Goal: Information Seeking & Learning: Learn about a topic

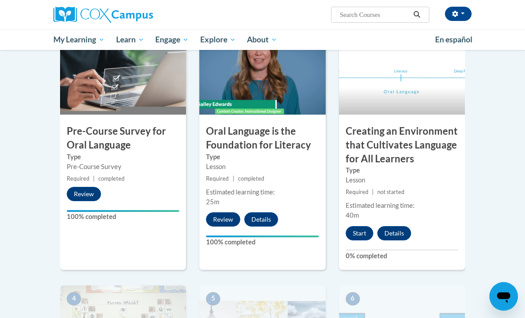
scroll to position [260, 0]
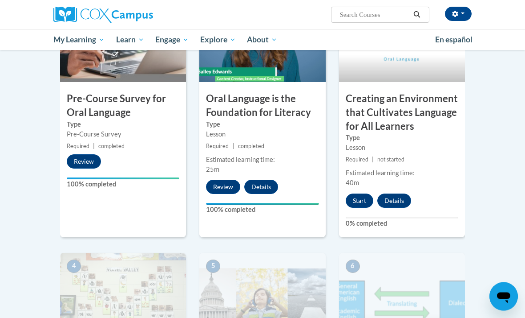
click at [363, 204] on button "Start" at bounding box center [360, 201] width 28 height 14
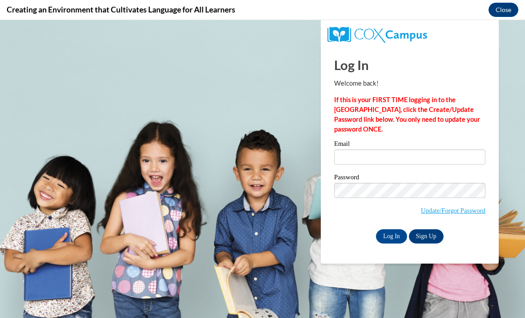
scroll to position [0, 0]
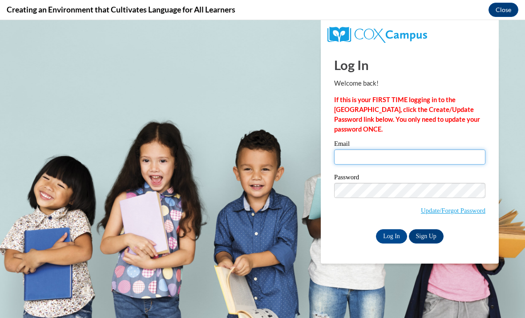
click at [400, 152] on input "Email" at bounding box center [409, 156] width 151 height 15
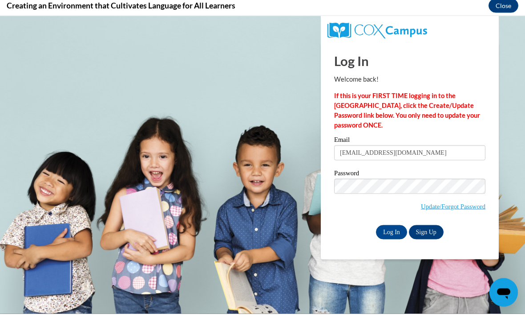
scroll to position [265, 0]
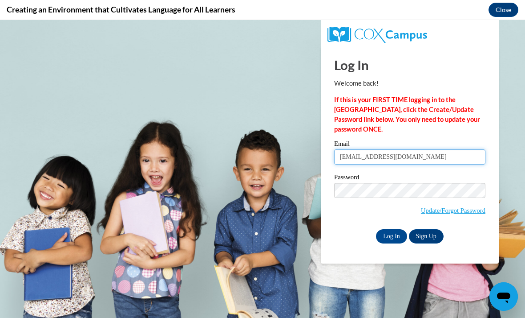
type input "verheyenmichaela@gmail.com"
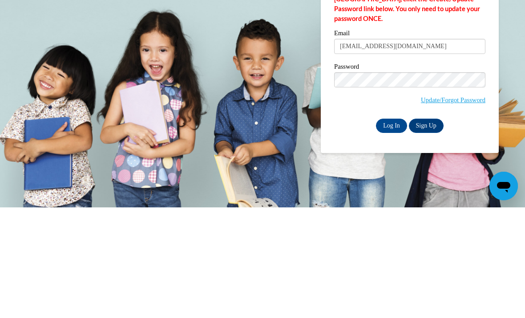
click at [383, 124] on input "Log In" at bounding box center [391, 125] width 31 height 14
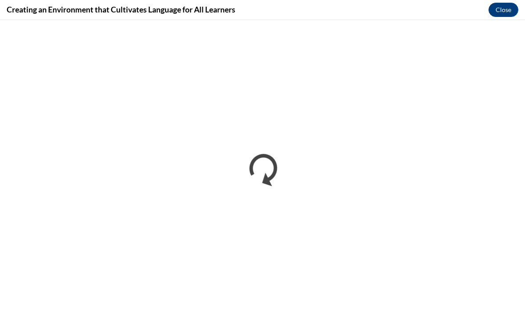
scroll to position [0, 0]
click at [500, 13] on button "Close" at bounding box center [504, 10] width 30 height 14
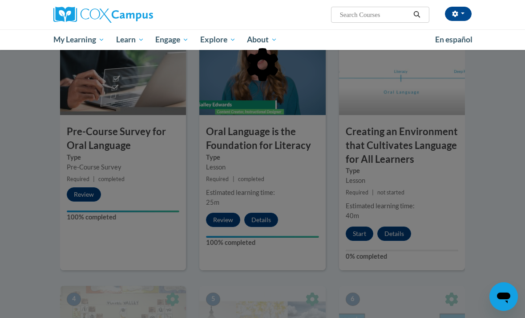
scroll to position [228, 0]
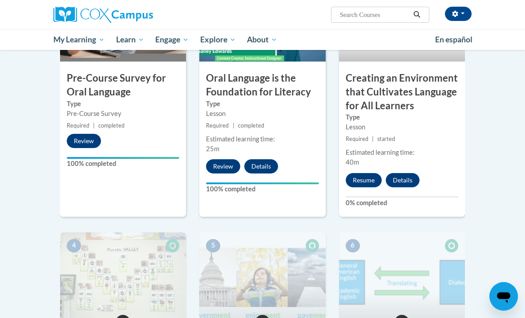
click at [362, 181] on button "Resume" at bounding box center [364, 180] width 36 height 14
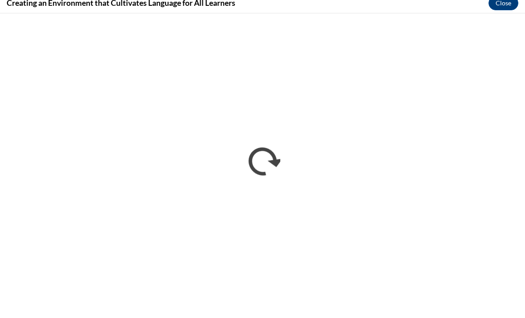
scroll to position [406, 0]
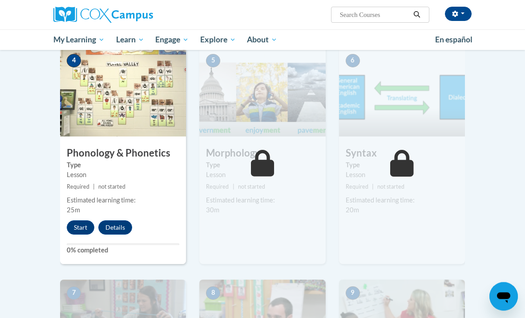
scroll to position [466, 0]
click at [77, 224] on button "Start" at bounding box center [81, 227] width 28 height 14
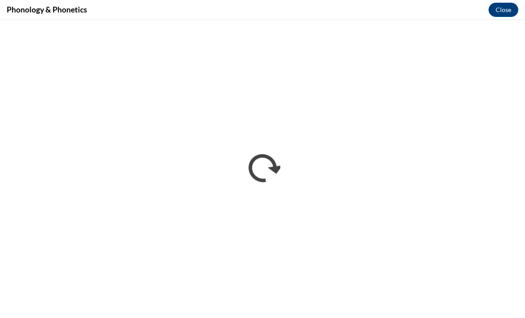
scroll to position [494, 0]
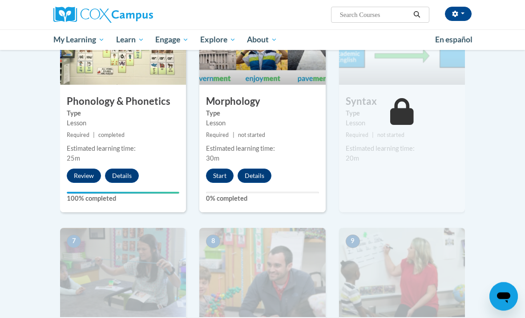
click at [221, 173] on button "Start" at bounding box center [220, 176] width 28 height 14
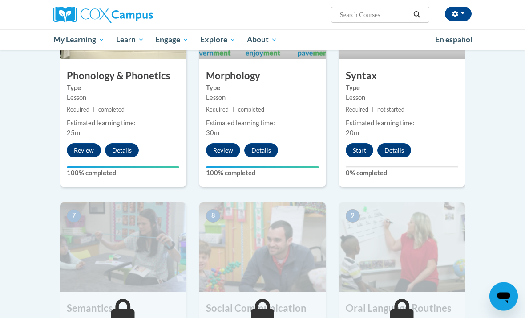
scroll to position [531, 0]
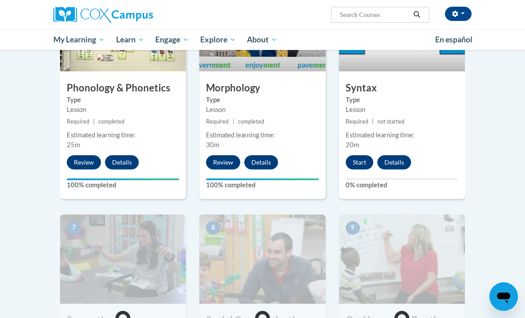
click at [358, 160] on button "Start" at bounding box center [360, 162] width 28 height 14
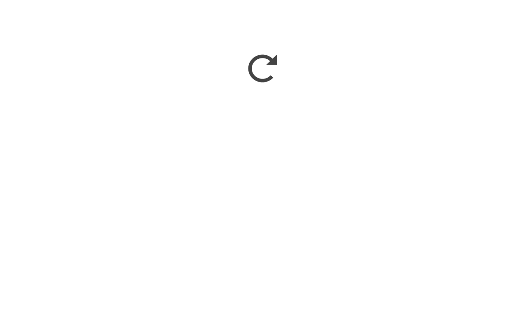
scroll to position [900, 0]
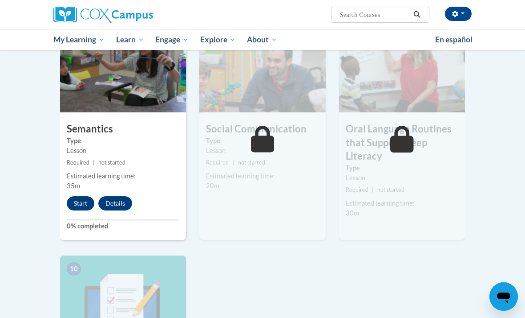
scroll to position [727, 0]
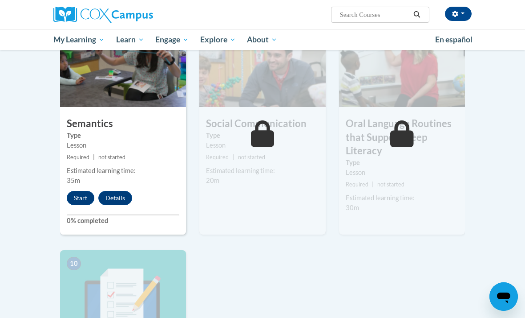
click at [79, 194] on button "Start" at bounding box center [81, 198] width 28 height 14
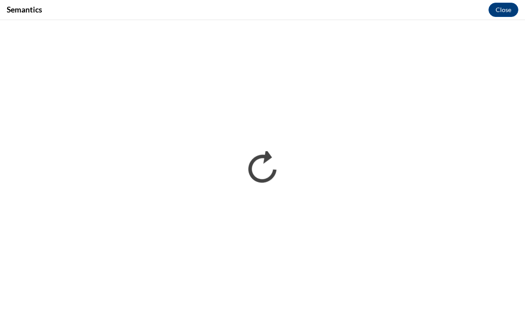
scroll to position [0, 0]
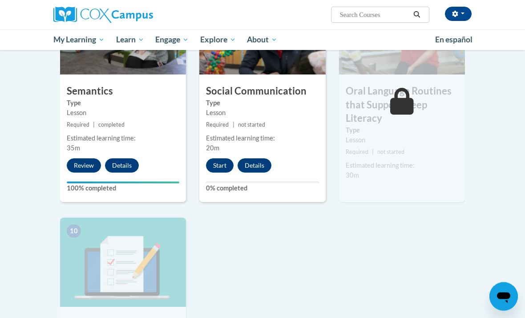
scroll to position [678, 0]
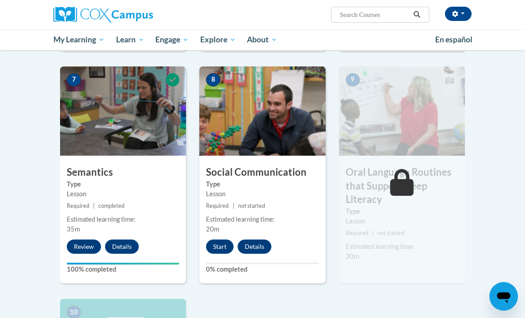
click at [220, 243] on button "Start" at bounding box center [220, 247] width 28 height 14
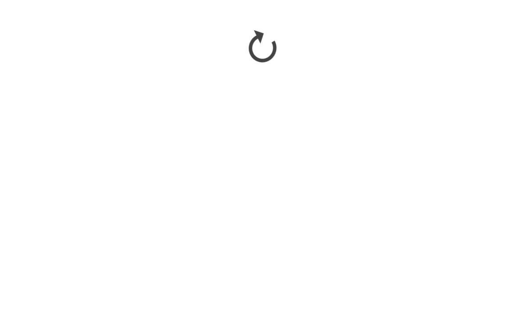
scroll to position [799, 0]
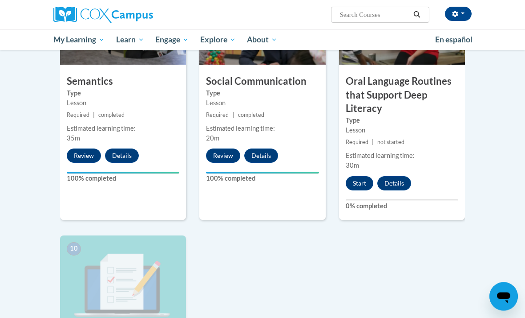
click at [362, 179] on button "Start" at bounding box center [360, 183] width 28 height 14
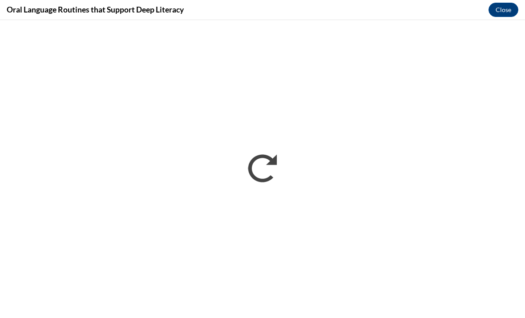
scroll to position [798, 0]
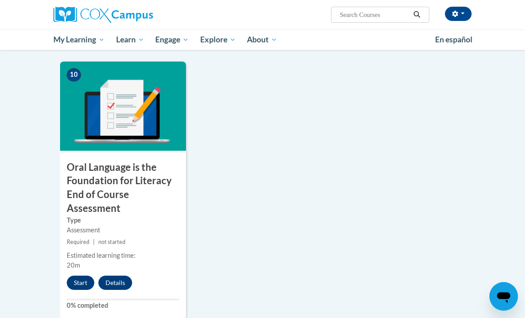
click at [83, 280] on button "Start" at bounding box center [81, 283] width 28 height 14
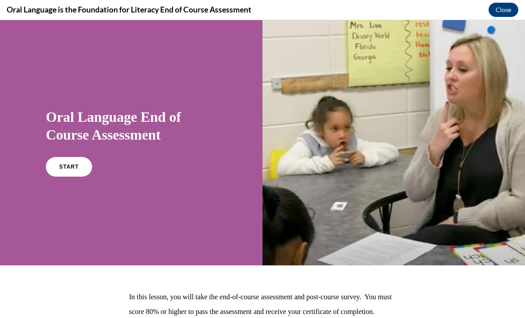
click at [78, 170] on link "START" at bounding box center [69, 167] width 46 height 20
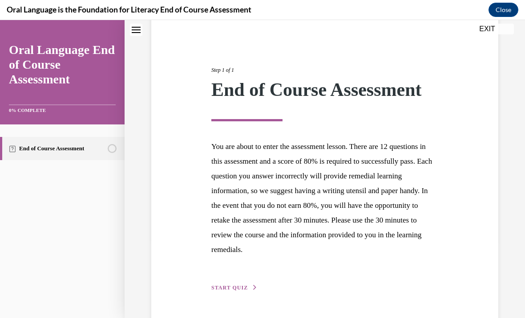
scroll to position [77, 0]
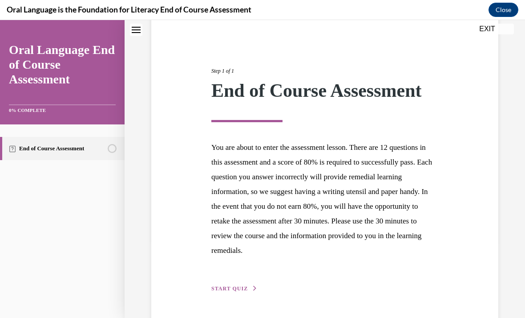
click at [236, 291] on span "START QUIZ" at bounding box center [230, 288] width 37 height 6
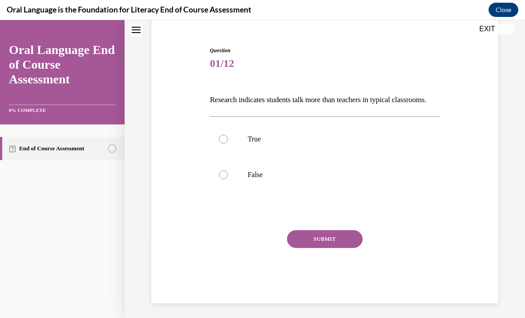
scroll to position [57, 0]
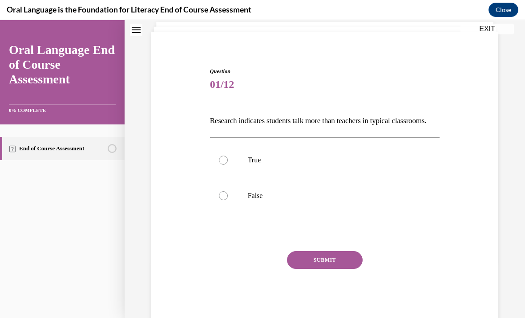
click at [257, 200] on p "False" at bounding box center [333, 195] width 170 height 9
click at [228, 200] on input "False" at bounding box center [223, 195] width 9 height 9
radio input "true"
click at [346, 269] on button "SUBMIT" at bounding box center [325, 260] width 76 height 18
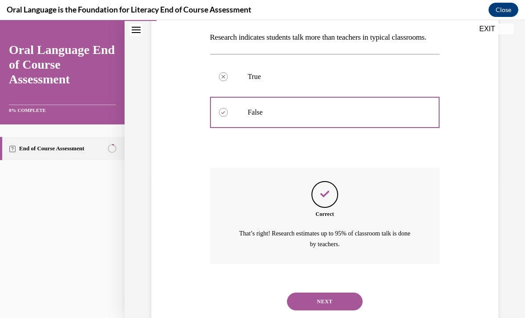
scroll to position [138, 0]
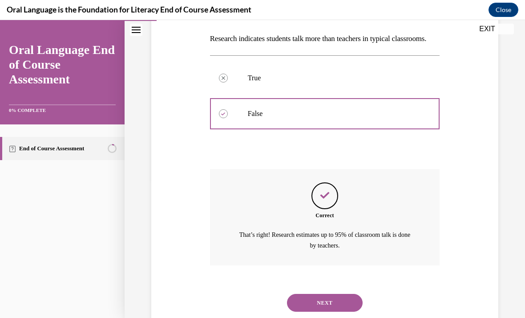
click at [329, 303] on button "NEXT" at bounding box center [325, 302] width 76 height 18
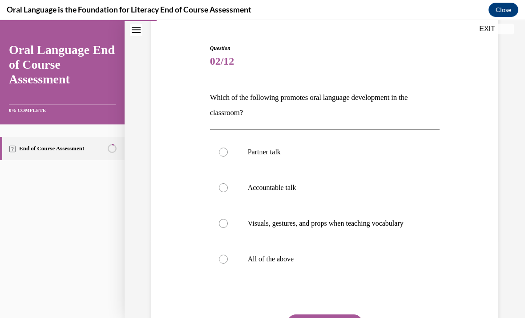
scroll to position [80, 0]
click at [301, 263] on p "All of the above" at bounding box center [333, 258] width 170 height 9
click at [228, 263] on input "All of the above" at bounding box center [223, 258] width 9 height 9
radio input "true"
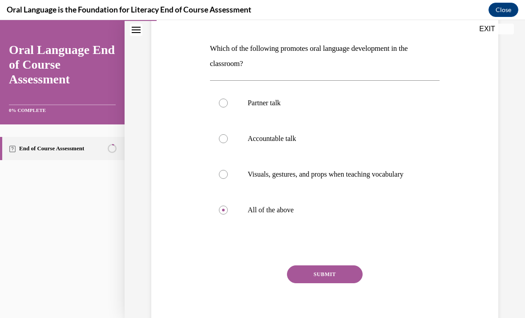
click at [328, 282] on button "SUBMIT" at bounding box center [325, 274] width 76 height 18
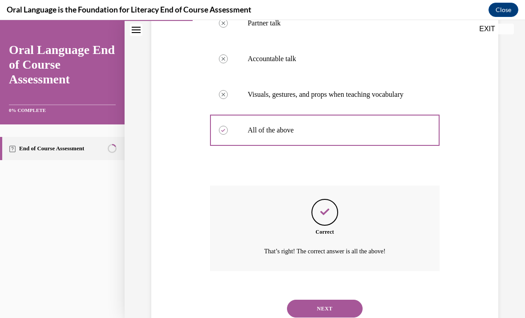
scroll to position [208, 0]
click at [328, 306] on button "NEXT" at bounding box center [325, 308] width 76 height 18
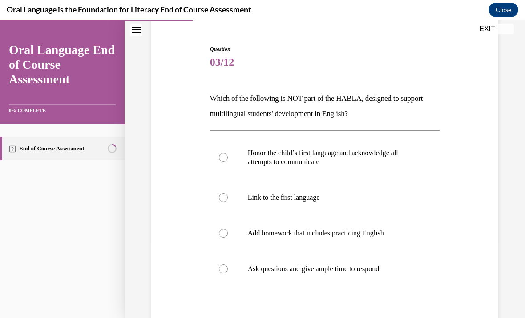
scroll to position [79, 0]
click at [362, 233] on p "Add homework that includes practicing English" at bounding box center [333, 232] width 170 height 9
click at [228, 233] on input "Add homework that includes practicing English" at bounding box center [223, 232] width 9 height 9
radio input "true"
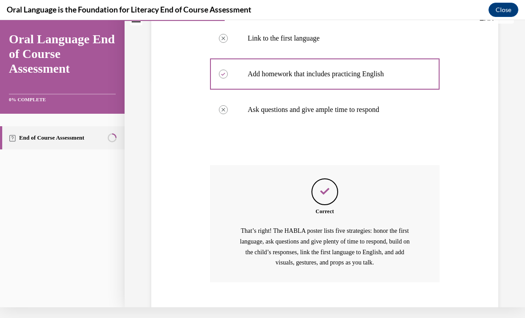
scroll to position [239, 0]
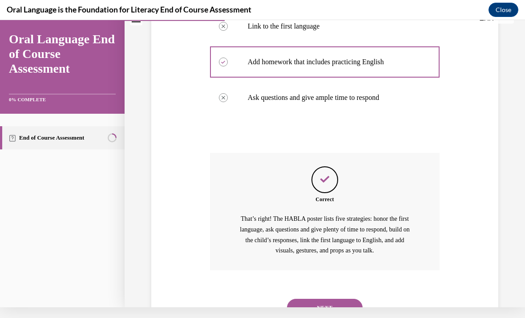
click at [342, 298] on button "NEXT" at bounding box center [325, 307] width 76 height 18
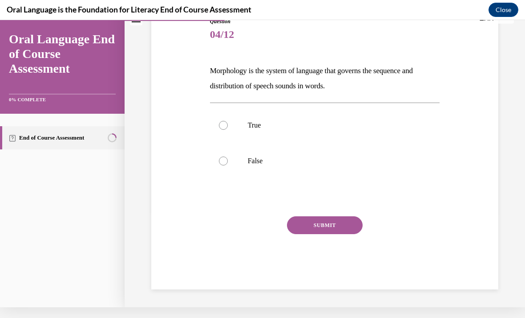
scroll to position [57, 0]
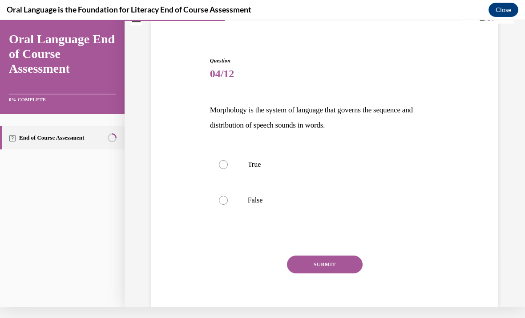
click at [270, 199] on p "False" at bounding box center [333, 199] width 170 height 9
click at [228, 199] on input "False" at bounding box center [223, 199] width 9 height 9
radio input "true"
click at [306, 163] on p "True" at bounding box center [333, 164] width 170 height 9
click at [228, 163] on input "True" at bounding box center [223, 164] width 9 height 9
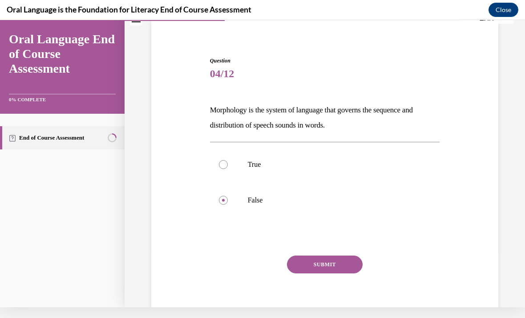
radio input "true"
click at [329, 260] on button "SUBMIT" at bounding box center [325, 264] width 76 height 18
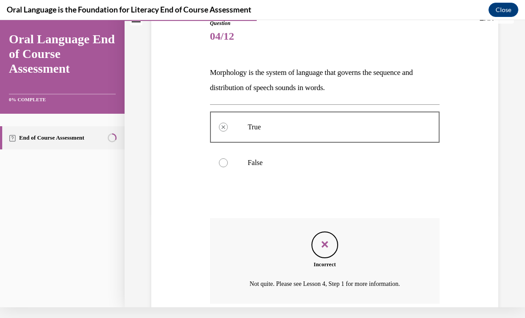
scroll to position [128, 0]
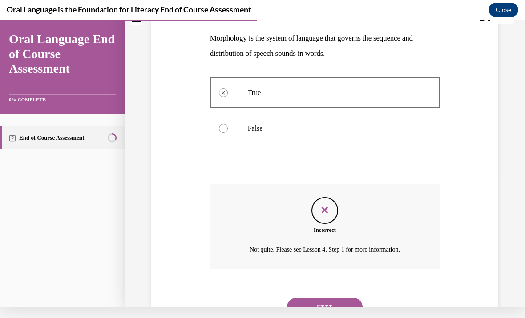
click at [338, 297] on button "NEXT" at bounding box center [325, 306] width 76 height 18
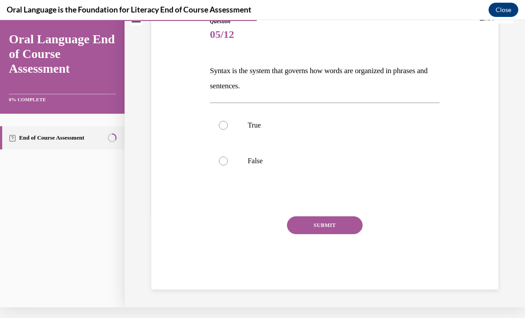
scroll to position [57, 0]
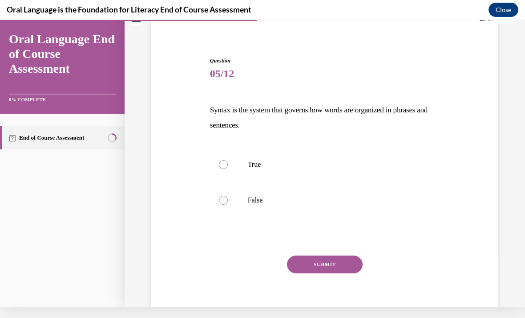
click at [283, 159] on label "True" at bounding box center [325, 165] width 230 height 36
click at [228, 160] on input "True" at bounding box center [223, 164] width 9 height 9
radio input "true"
click at [343, 264] on button "SUBMIT" at bounding box center [325, 264] width 76 height 18
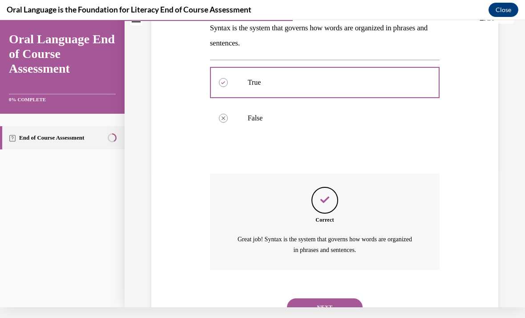
click at [337, 298] on button "NEXT" at bounding box center [325, 307] width 76 height 18
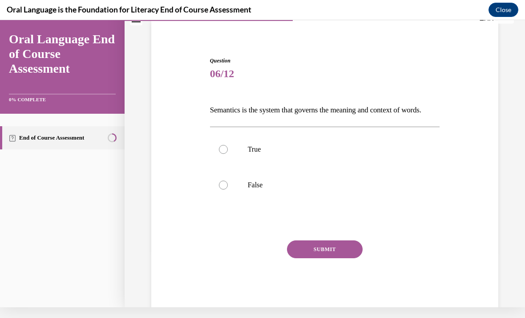
click at [256, 167] on label "True" at bounding box center [325, 149] width 230 height 36
click at [228, 154] on input "True" at bounding box center [223, 149] width 9 height 9
radio input "true"
click at [330, 258] on button "SUBMIT" at bounding box center [325, 249] width 76 height 18
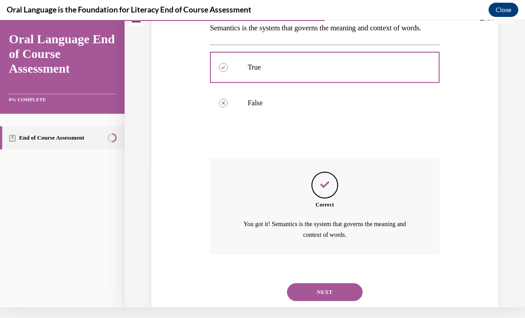
click at [338, 301] on button "NEXT" at bounding box center [325, 292] width 76 height 18
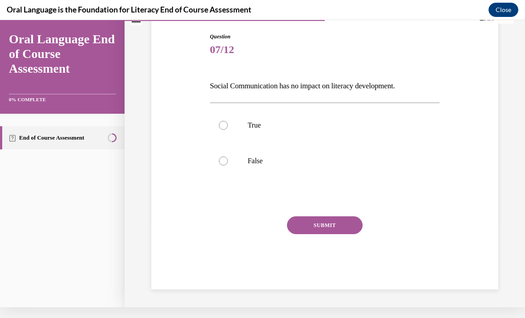
click at [338, 304] on div "Home Question 06/12 Semantics is the system that governs the meaning and contex…" at bounding box center [325, 157] width 401 height 297
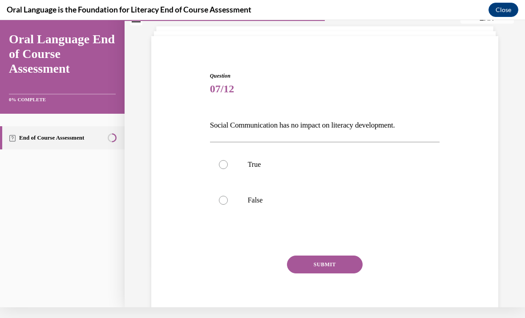
click at [248, 197] on p "False" at bounding box center [333, 199] width 170 height 9
click at [228, 197] on input "False" at bounding box center [223, 199] width 9 height 9
radio input "true"
click at [328, 255] on button "SUBMIT" at bounding box center [325, 264] width 76 height 18
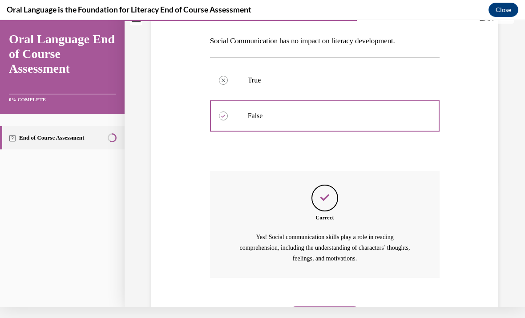
scroll to position [134, 0]
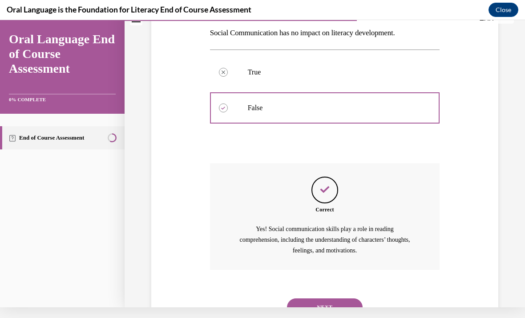
click at [332, 298] on button "NEXT" at bounding box center [325, 307] width 76 height 18
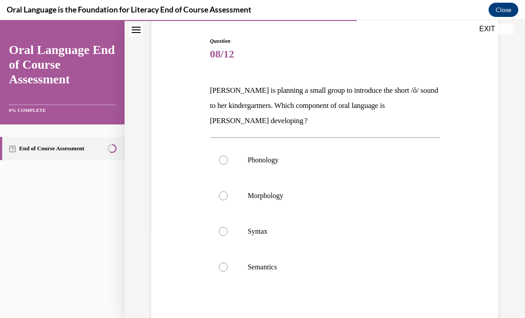
scroll to position [87, 0]
click at [298, 158] on p "Phonology" at bounding box center [333, 159] width 170 height 9
click at [228, 158] on input "Phonology" at bounding box center [223, 159] width 9 height 9
radio input "true"
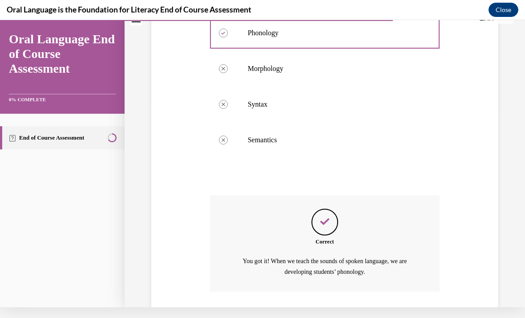
scroll to position [225, 0]
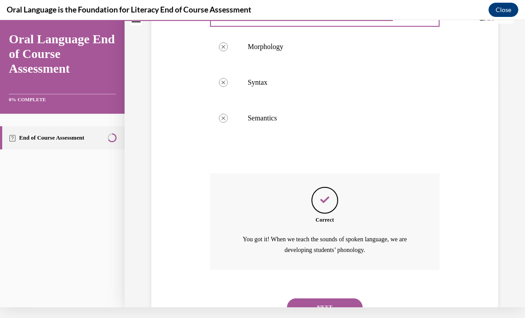
click at [337, 298] on button "NEXT" at bounding box center [325, 307] width 76 height 18
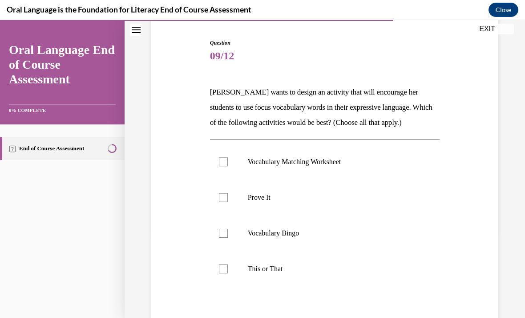
scroll to position [85, 0]
click at [299, 234] on p "Vocabulary Bingo" at bounding box center [333, 233] width 170 height 9
click at [228, 234] on input "Vocabulary Bingo" at bounding box center [223, 233] width 9 height 9
checkbox input "true"
click at [227, 265] on div at bounding box center [223, 269] width 9 height 9
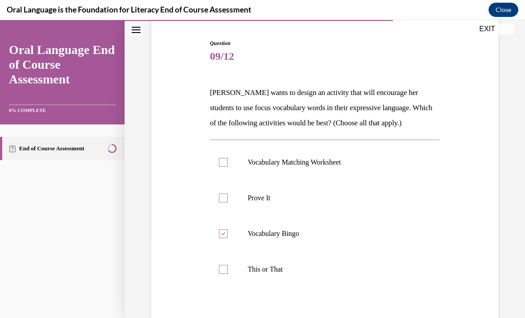
click at [227, 265] on input "This or That" at bounding box center [223, 269] width 9 height 9
checkbox input "true"
click at [226, 199] on div at bounding box center [223, 197] width 9 height 9
click at [226, 199] on input "Prove It" at bounding box center [223, 197] width 9 height 9
checkbox input "true"
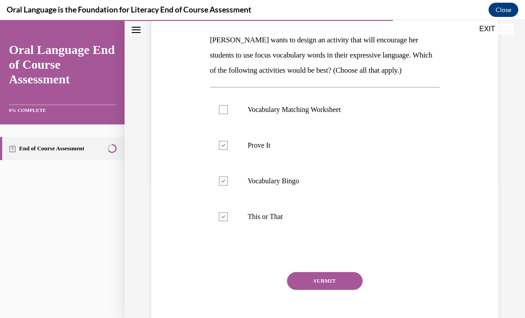
scroll to position [137, 0]
click at [330, 276] on button "SUBMIT" at bounding box center [325, 281] width 76 height 18
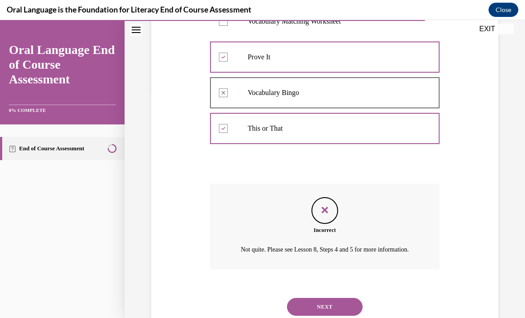
scroll to position [225, 0]
click at [331, 310] on button "NEXT" at bounding box center [325, 307] width 76 height 18
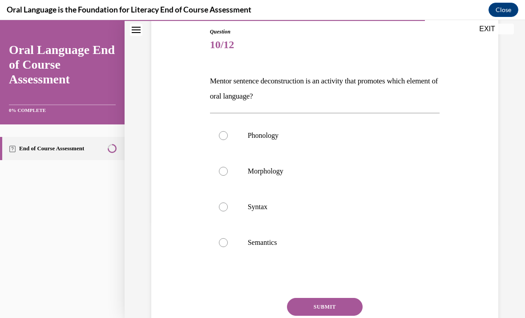
scroll to position [96, 0]
click at [290, 210] on p "Syntax" at bounding box center [333, 206] width 170 height 9
click at [228, 210] on input "Syntax" at bounding box center [223, 206] width 9 height 9
radio input "true"
click at [329, 306] on button "SUBMIT" at bounding box center [325, 306] width 76 height 18
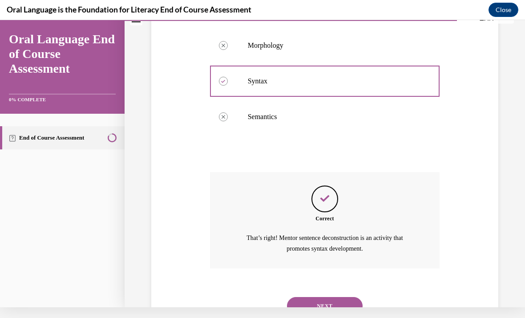
scroll to position [210, 0]
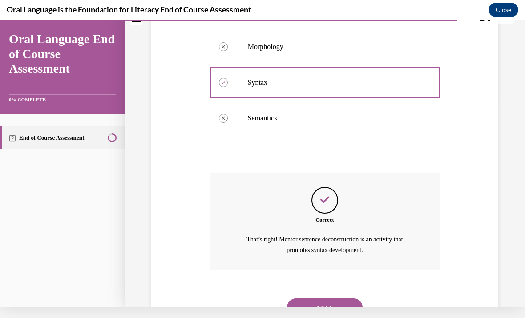
click at [328, 298] on button "NEXT" at bounding box center [325, 307] width 76 height 18
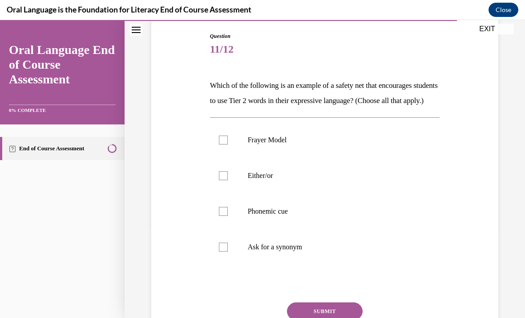
scroll to position [92, 0]
click at [274, 158] on label "Frayer Model" at bounding box center [325, 140] width 230 height 36
click at [228, 144] on input "Frayer Model" at bounding box center [223, 139] width 9 height 9
checkbox input "true"
click at [231, 265] on label "Ask for a synonym" at bounding box center [325, 247] width 230 height 36
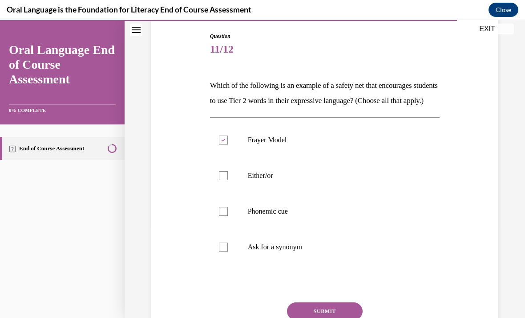
click at [228, 251] on input "Ask for a synonym" at bounding box center [223, 246] width 9 height 9
checkbox input "true"
click at [272, 180] on p "Either/or" at bounding box center [333, 175] width 170 height 9
click at [228, 180] on input "Either/or" at bounding box center [223, 175] width 9 height 9
checkbox input "true"
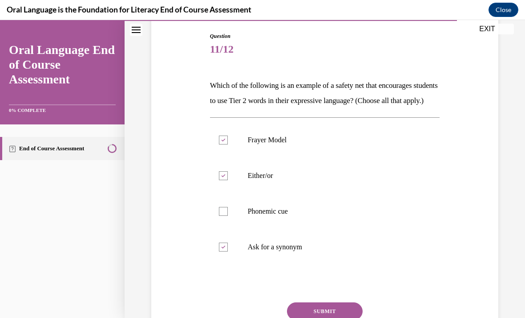
click at [336, 317] on button "SUBMIT" at bounding box center [325, 311] width 76 height 18
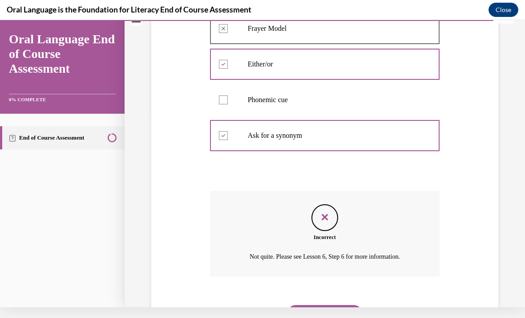
scroll to position [215, 0]
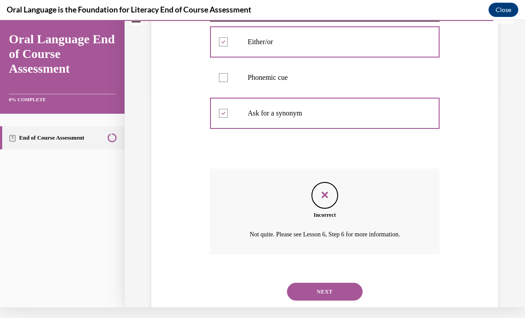
click at [340, 294] on button "NEXT" at bounding box center [325, 291] width 76 height 18
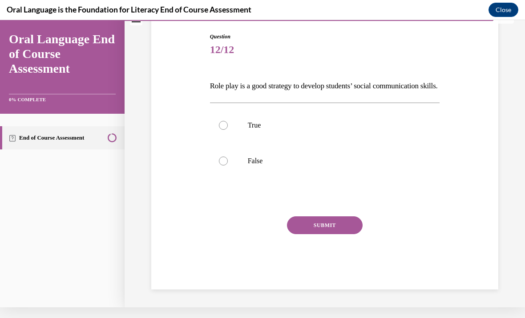
scroll to position [57, 0]
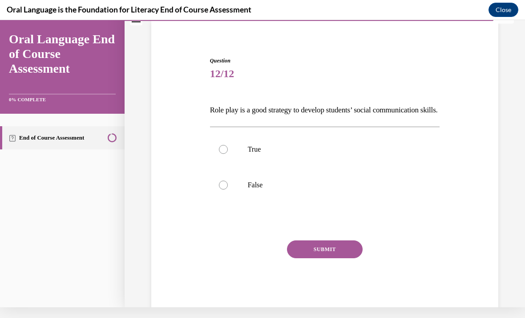
click at [285, 154] on p "True" at bounding box center [333, 149] width 170 height 9
click at [228, 154] on input "True" at bounding box center [223, 149] width 9 height 9
radio input "true"
click at [336, 258] on button "SUBMIT" at bounding box center [325, 249] width 76 height 18
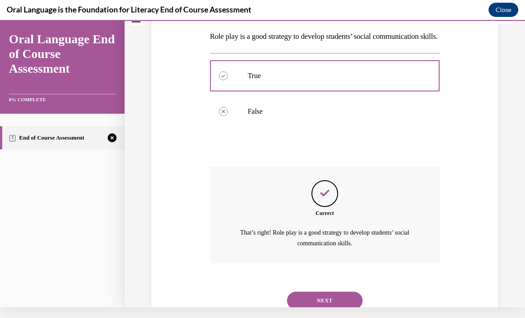
scroll to position [138, 0]
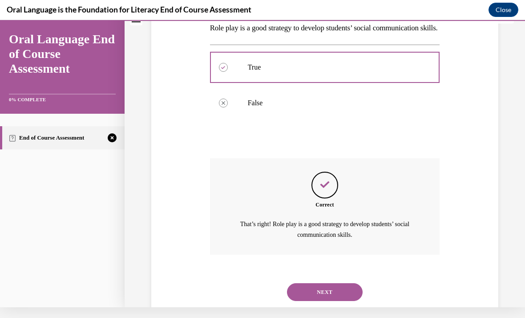
click at [345, 296] on button "NEXT" at bounding box center [325, 292] width 76 height 18
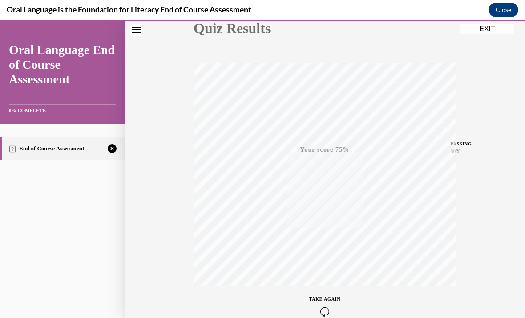
scroll to position [130, 0]
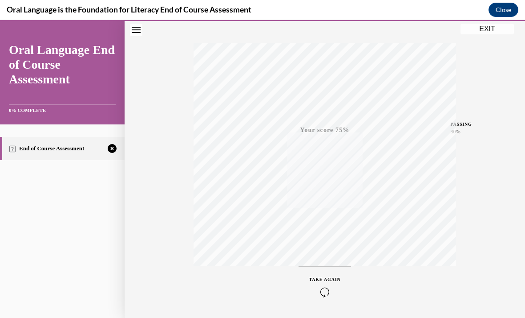
click at [326, 293] on icon "button" at bounding box center [325, 292] width 32 height 10
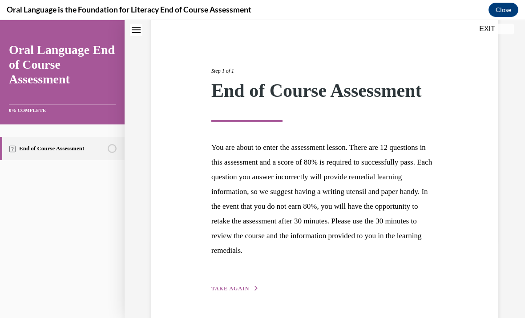
click at [245, 285] on span "TAKE AGAIN" at bounding box center [231, 288] width 38 height 6
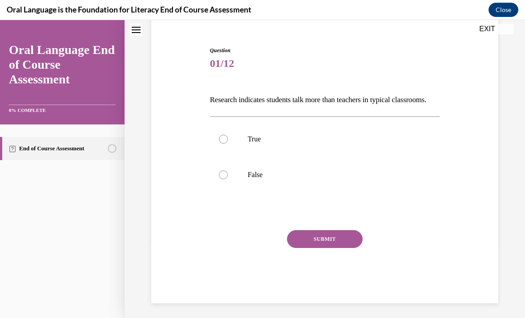
scroll to position [57, 0]
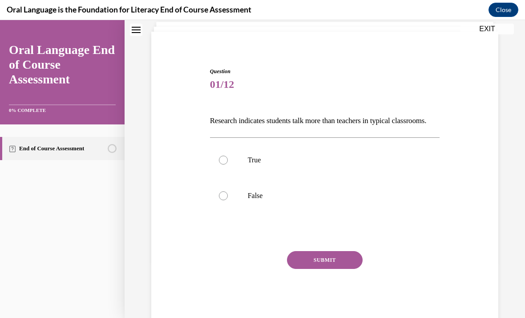
click at [261, 206] on label "False" at bounding box center [325, 196] width 230 height 36
click at [228, 200] on input "False" at bounding box center [223, 195] width 9 height 9
radio input "true"
click at [342, 269] on button "SUBMIT" at bounding box center [325, 260] width 76 height 18
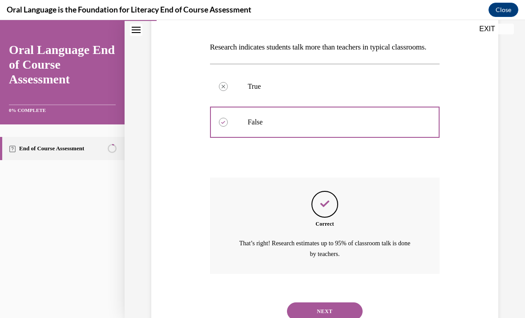
scroll to position [138, 0]
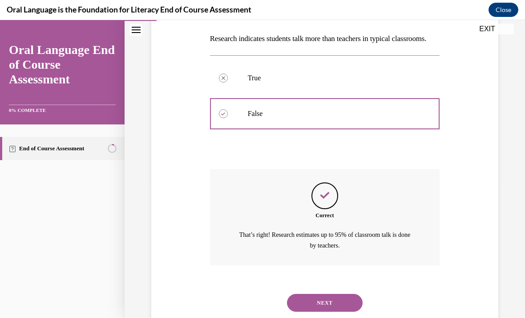
click at [341, 304] on button "NEXT" at bounding box center [325, 302] width 76 height 18
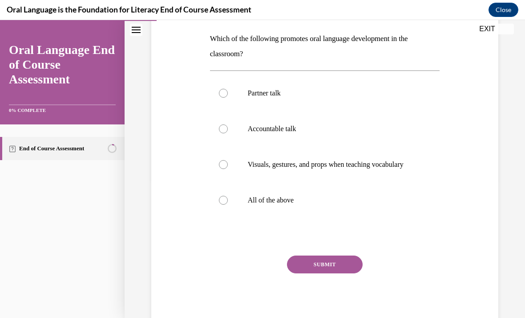
scroll to position [0, 0]
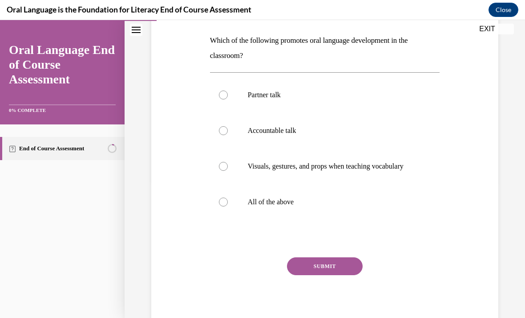
click at [298, 206] on p "All of the above" at bounding box center [333, 201] width 170 height 9
click at [228, 206] on input "All of the above" at bounding box center [223, 201] width 9 height 9
radio input "true"
click at [340, 266] on button "SUBMIT" at bounding box center [325, 266] width 76 height 18
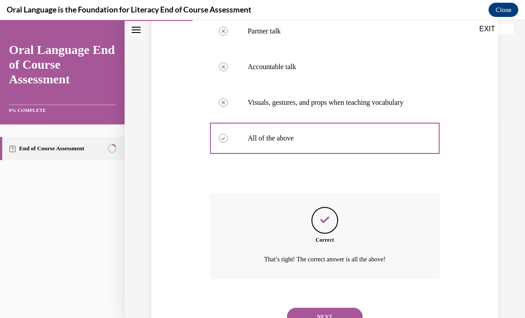
scroll to position [208, 0]
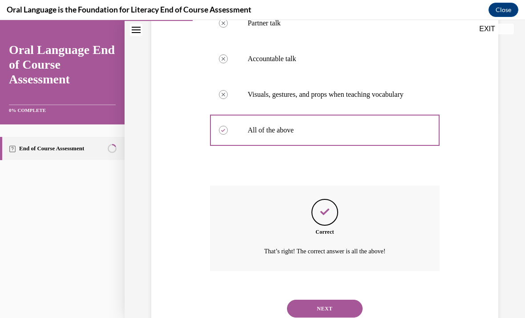
click at [347, 312] on button "NEXT" at bounding box center [325, 308] width 76 height 18
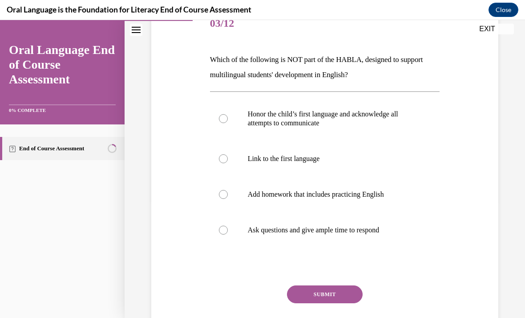
scroll to position [127, 0]
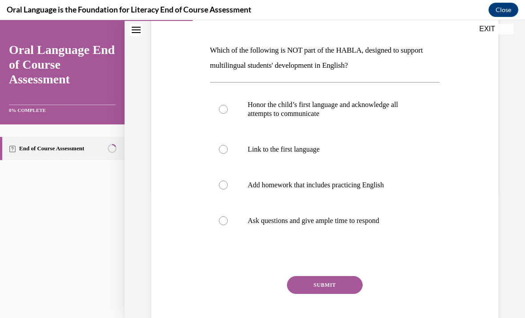
click at [379, 186] on p "Add homework that includes practicing English" at bounding box center [333, 184] width 170 height 9
click at [228, 186] on input "Add homework that includes practicing English" at bounding box center [223, 184] width 9 height 9
radio input "true"
click at [339, 284] on button "SUBMIT" at bounding box center [325, 285] width 76 height 18
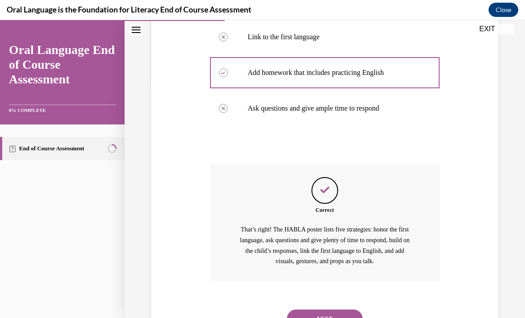
click at [340, 309] on button "NEXT" at bounding box center [325, 318] width 76 height 18
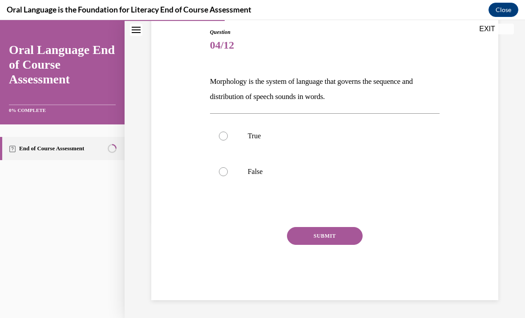
scroll to position [57, 0]
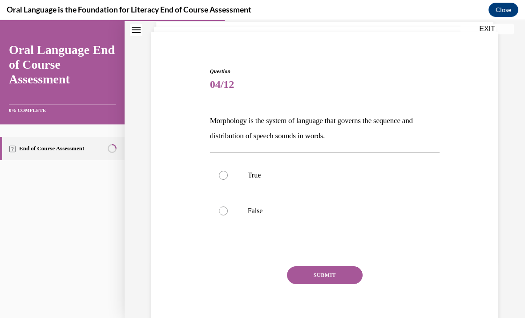
click at [351, 203] on label "False" at bounding box center [325, 211] width 230 height 36
click at [228, 206] on input "False" at bounding box center [223, 210] width 9 height 9
radio input "true"
click at [334, 269] on button "SUBMIT" at bounding box center [325, 275] width 76 height 18
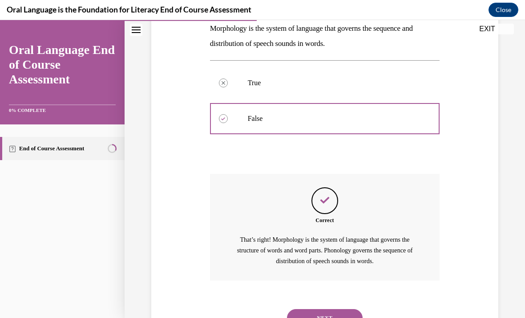
click at [342, 309] on button "NEXT" at bounding box center [325, 318] width 76 height 18
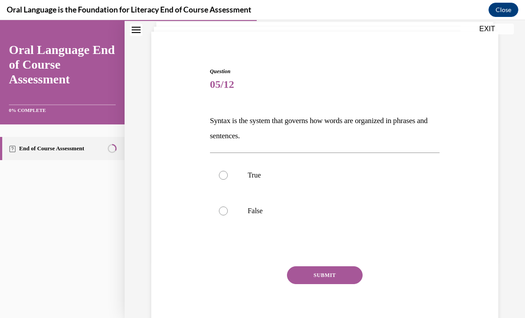
click at [359, 176] on p "True" at bounding box center [333, 175] width 170 height 9
click at [228, 176] on input "True" at bounding box center [223, 175] width 9 height 9
radio input "true"
click at [336, 270] on button "SUBMIT" at bounding box center [325, 275] width 76 height 18
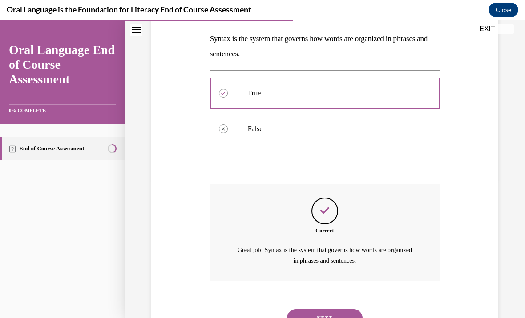
click at [340, 309] on button "NEXT" at bounding box center [325, 318] width 76 height 18
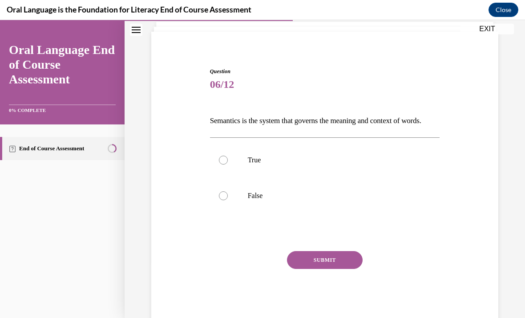
click at [366, 167] on label "True" at bounding box center [325, 160] width 230 height 36
click at [228, 164] on input "True" at bounding box center [223, 159] width 9 height 9
radio input "true"
click at [339, 269] on button "SUBMIT" at bounding box center [325, 260] width 76 height 18
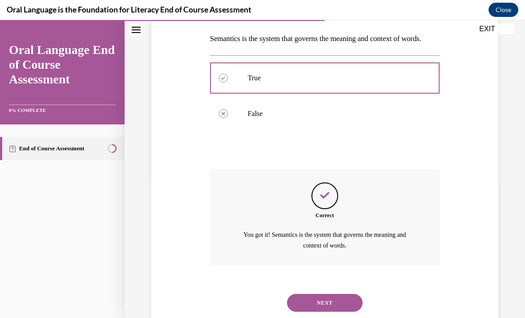
click at [334, 311] on button "NEXT" at bounding box center [325, 302] width 76 height 18
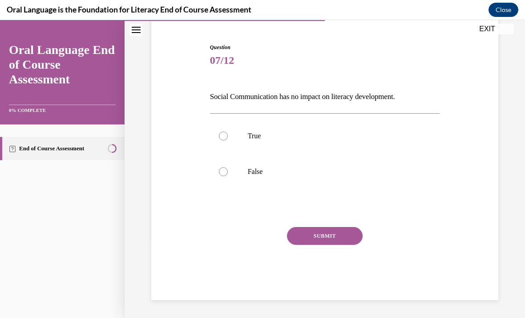
scroll to position [41, 0]
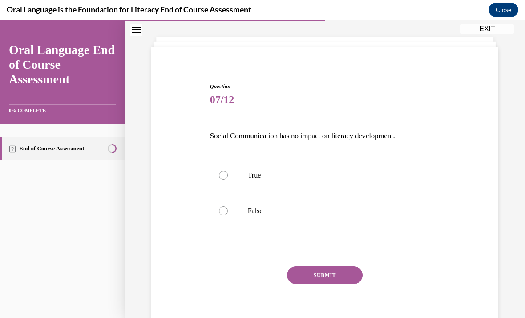
click at [346, 216] on label "False" at bounding box center [325, 211] width 230 height 36
click at [228, 215] on input "False" at bounding box center [223, 210] width 9 height 9
radio input "true"
click at [338, 273] on button "SUBMIT" at bounding box center [325, 275] width 76 height 18
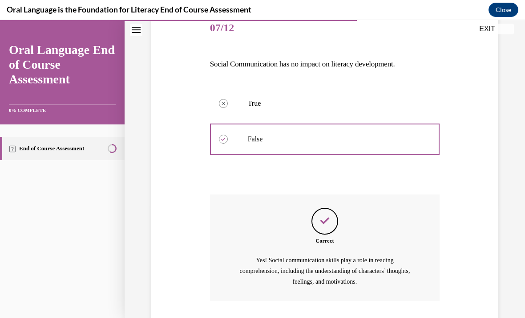
scroll to position [134, 0]
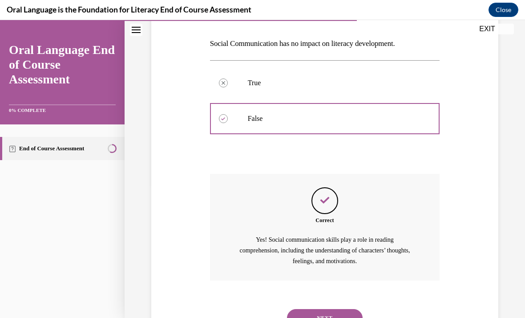
click at [344, 309] on button "NEXT" at bounding box center [325, 318] width 76 height 18
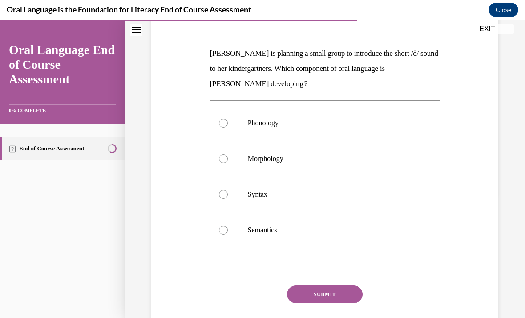
scroll to position [124, 0]
click at [356, 119] on p "Phonology" at bounding box center [333, 122] width 170 height 9
click at [228, 119] on input "Phonology" at bounding box center [223, 122] width 9 height 9
radio input "true"
click at [333, 293] on button "SUBMIT" at bounding box center [325, 294] width 76 height 18
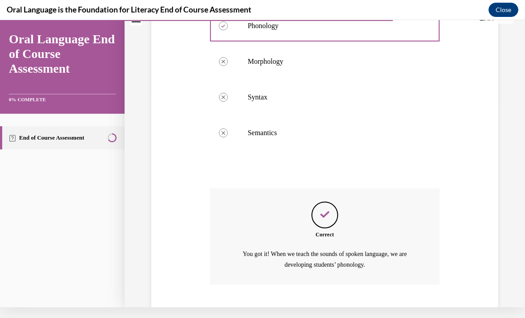
scroll to position [225, 0]
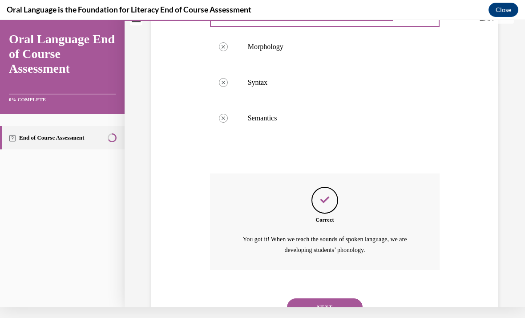
click at [344, 298] on button "NEXT" at bounding box center [325, 307] width 76 height 18
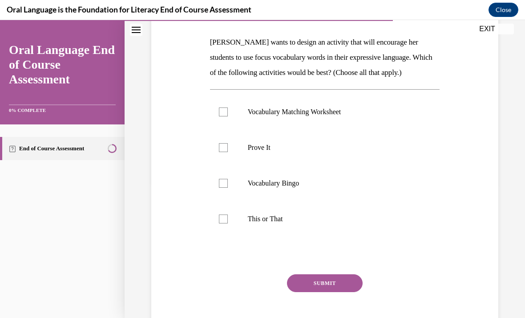
scroll to position [135, 0]
click at [329, 114] on p "Vocabulary Matching Worksheet" at bounding box center [333, 111] width 170 height 9
click at [228, 114] on input "Vocabulary Matching Worksheet" at bounding box center [223, 111] width 9 height 9
checkbox input "true"
click at [227, 180] on div at bounding box center [223, 183] width 9 height 9
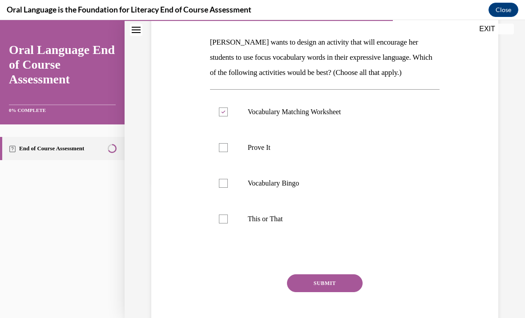
click at [227, 180] on input "Vocabulary Bingo" at bounding box center [223, 183] width 9 height 9
checkbox input "true"
click at [225, 151] on div at bounding box center [223, 147] width 9 height 9
click at [225, 151] on input "Prove It" at bounding box center [223, 147] width 9 height 9
checkbox input "true"
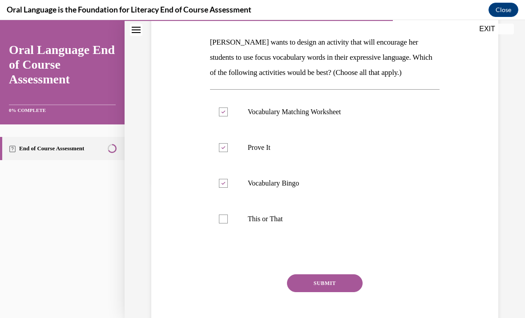
click at [227, 179] on div at bounding box center [223, 183] width 9 height 9
click at [227, 179] on input "Vocabulary Bingo" at bounding box center [223, 183] width 9 height 9
checkbox input "false"
click at [227, 212] on label "This or That" at bounding box center [325, 219] width 230 height 36
click at [227, 214] on input "This or That" at bounding box center [223, 218] width 9 height 9
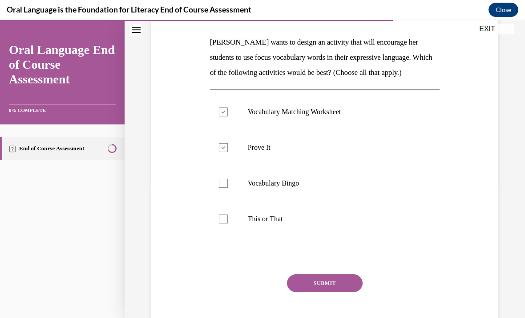
checkbox input "true"
click at [346, 286] on button "SUBMIT" at bounding box center [325, 283] width 76 height 18
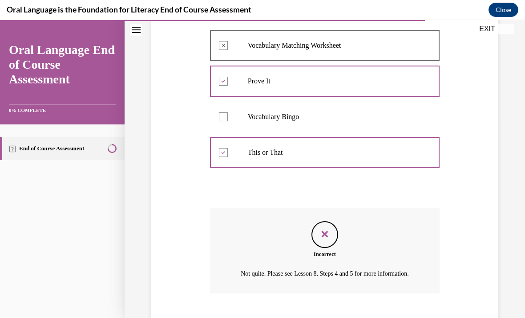
scroll to position [225, 0]
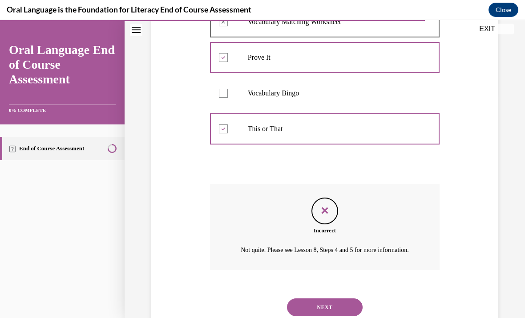
click at [347, 305] on button "NEXT" at bounding box center [325, 307] width 76 height 18
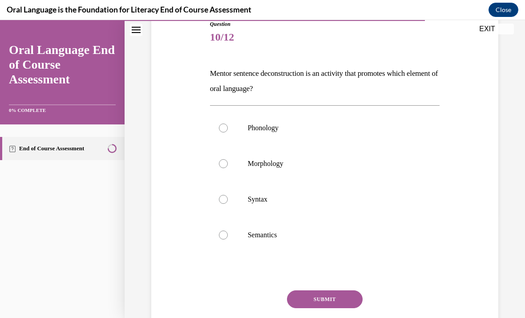
scroll to position [104, 0]
click at [360, 194] on label "Syntax" at bounding box center [325, 199] width 230 height 36
click at [228, 195] on input "Syntax" at bounding box center [223, 199] width 9 height 9
radio input "true"
click at [341, 297] on button "SUBMIT" at bounding box center [325, 299] width 76 height 18
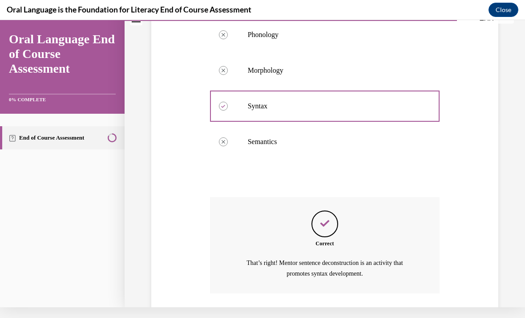
scroll to position [210, 0]
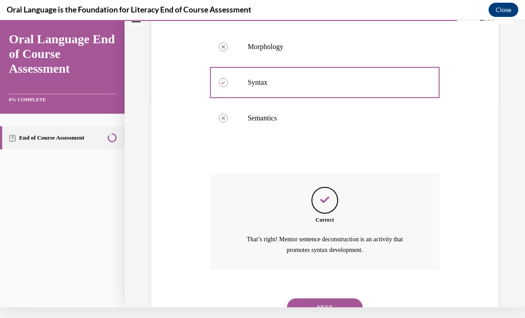
click at [342, 298] on button "NEXT" at bounding box center [325, 307] width 76 height 18
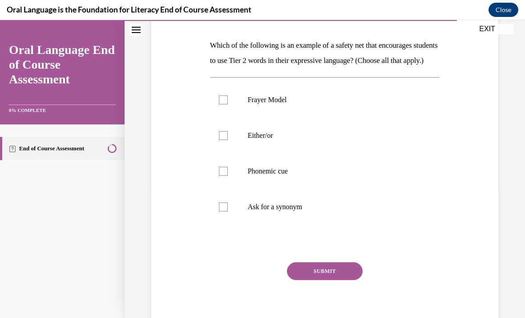
scroll to position [132, 0]
click at [338, 140] on p "Either/or" at bounding box center [333, 135] width 170 height 9
click at [228, 140] on input "Either/or" at bounding box center [223, 135] width 9 height 9
checkbox input "true"
click at [316, 175] on p "Phonemic cue" at bounding box center [333, 171] width 170 height 9
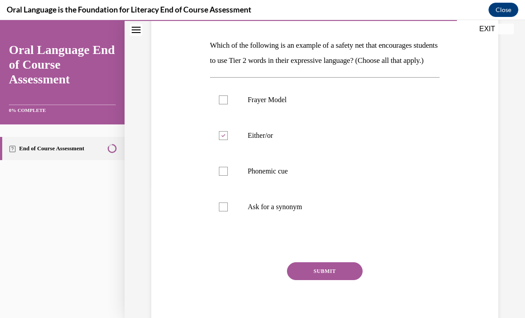
click at [228, 175] on input "Phonemic cue" at bounding box center [223, 171] width 9 height 9
checkbox input "true"
click at [306, 211] on p "Ask for a synonym" at bounding box center [333, 206] width 170 height 9
click at [228, 211] on input "Ask for a synonym" at bounding box center [223, 206] width 9 height 9
checkbox input "true"
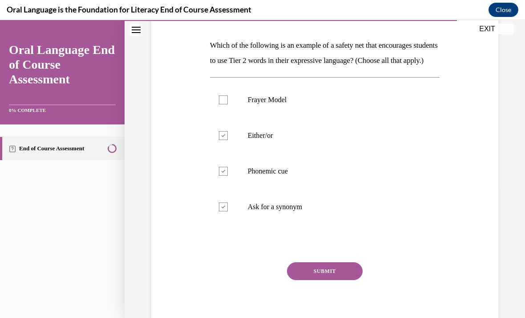
click at [342, 280] on button "SUBMIT" at bounding box center [325, 271] width 76 height 18
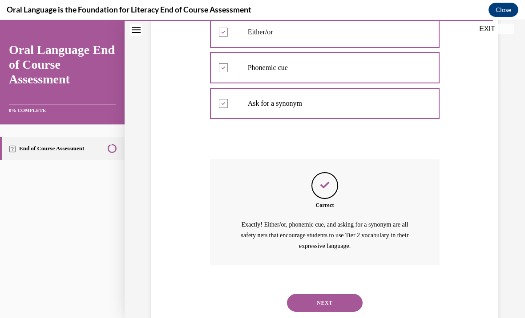
click at [338, 307] on button "NEXT" at bounding box center [325, 302] width 76 height 18
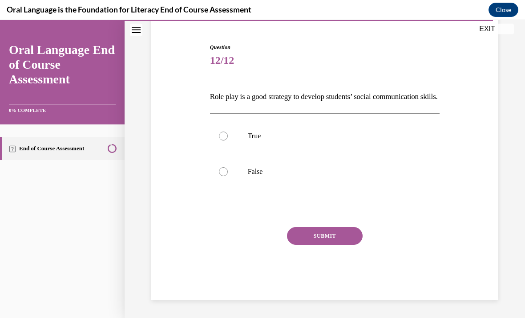
scroll to position [57, 0]
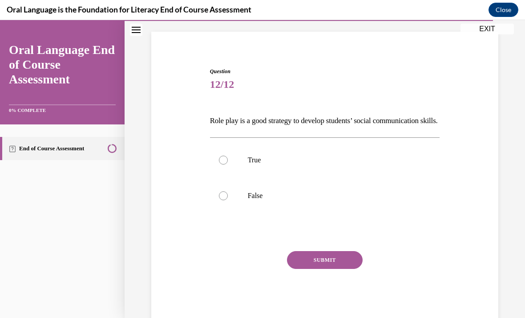
click at [338, 178] on label "True" at bounding box center [325, 160] width 230 height 36
click at [228, 164] on input "True" at bounding box center [223, 159] width 9 height 9
radio input "true"
click at [340, 269] on button "SUBMIT" at bounding box center [325, 260] width 76 height 18
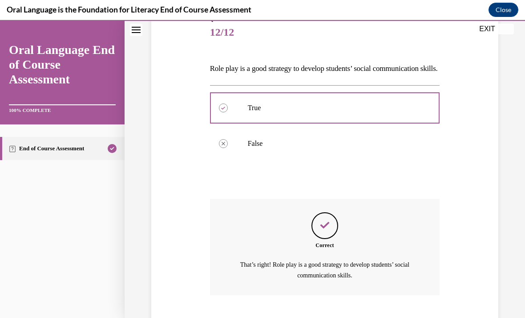
scroll to position [138, 0]
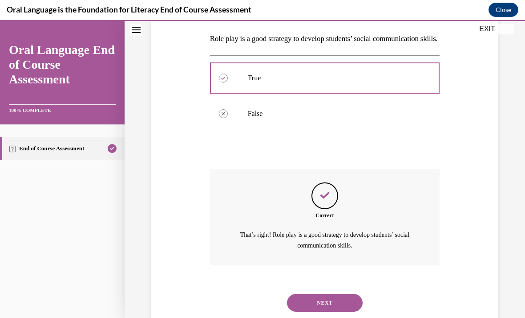
click at [338, 307] on button "NEXT" at bounding box center [325, 302] width 76 height 18
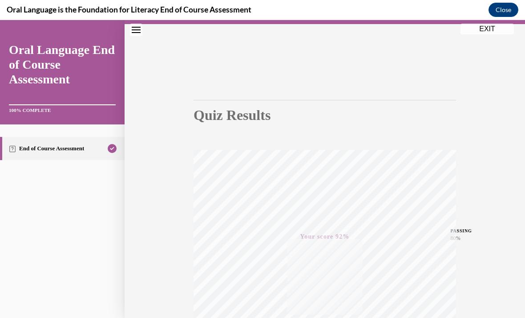
scroll to position [0, 0]
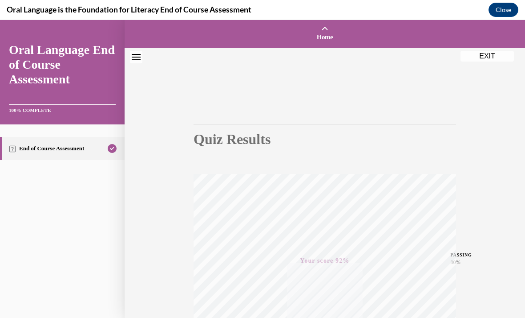
click at [490, 57] on button "EXIT" at bounding box center [487, 56] width 53 height 11
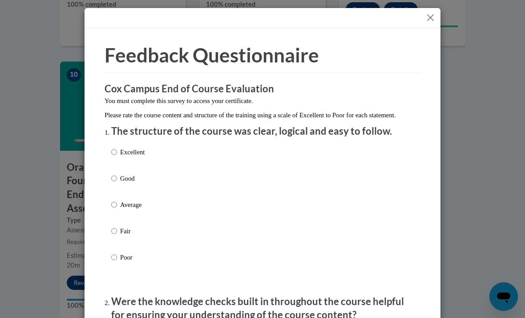
click at [166, 171] on div "Excellent Good Average Fair Poor" at bounding box center [262, 214] width 303 height 145
click at [133, 173] on p "Good" at bounding box center [132, 178] width 24 height 10
click at [117, 173] on input "Good" at bounding box center [114, 178] width 6 height 10
radio input "true"
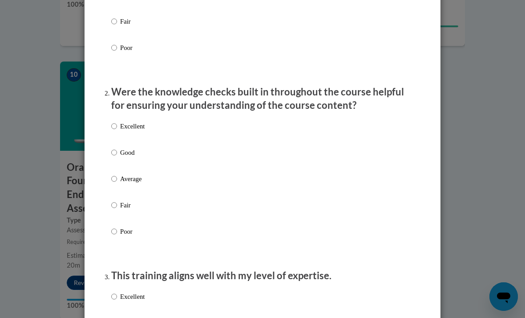
scroll to position [221, 0]
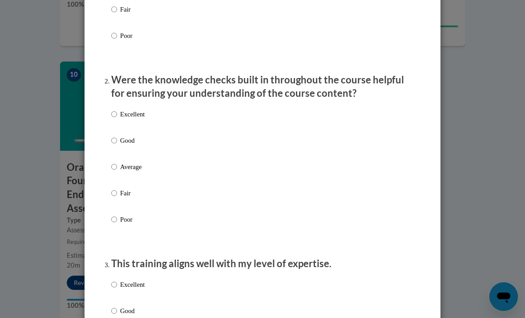
click at [119, 136] on label "Good" at bounding box center [127, 147] width 33 height 24
click at [117, 136] on input "Good" at bounding box center [114, 140] width 6 height 10
radio input "true"
click at [120, 109] on p "Excellent" at bounding box center [132, 114] width 24 height 10
click at [117, 109] on input "Excellent" at bounding box center [114, 114] width 6 height 10
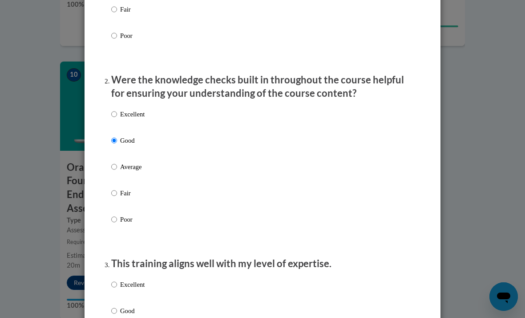
radio input "true"
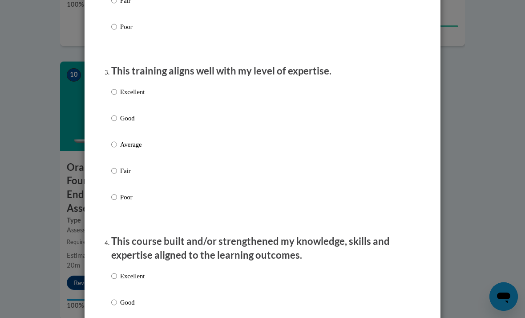
scroll to position [414, 0]
click at [115, 90] on input "Excellent" at bounding box center [114, 91] width 6 height 10
radio input "true"
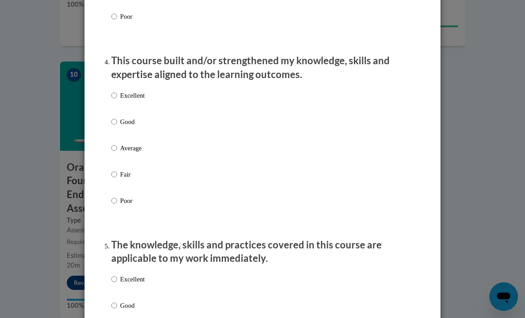
scroll to position [595, 0]
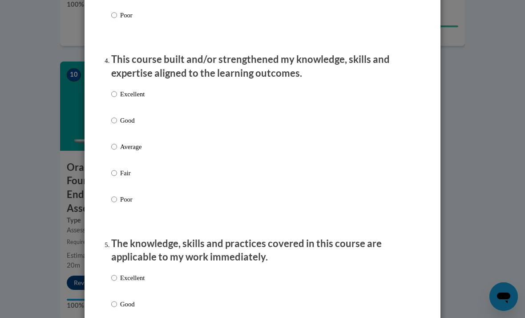
click at [119, 115] on label "Good" at bounding box center [127, 127] width 33 height 24
click at [117, 115] on input "Good" at bounding box center [114, 120] width 6 height 10
radio input "true"
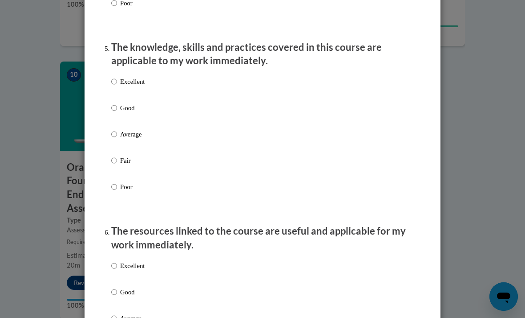
scroll to position [793, 0]
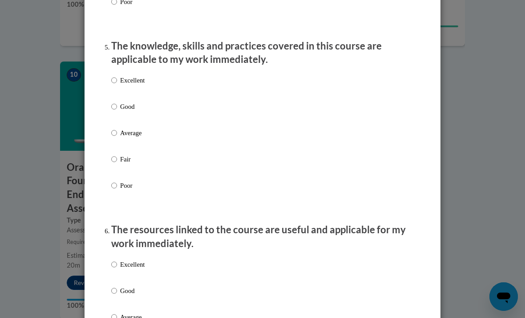
click at [112, 75] on input "Excellent" at bounding box center [114, 80] width 6 height 10
radio input "true"
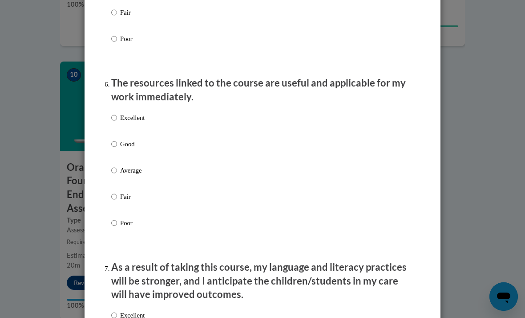
scroll to position [940, 0]
click at [122, 112] on p "Excellent" at bounding box center [132, 117] width 24 height 10
click at [117, 112] on input "Excellent" at bounding box center [114, 117] width 6 height 10
radio input "true"
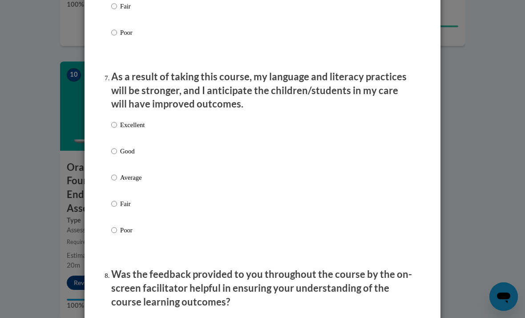
scroll to position [1135, 0]
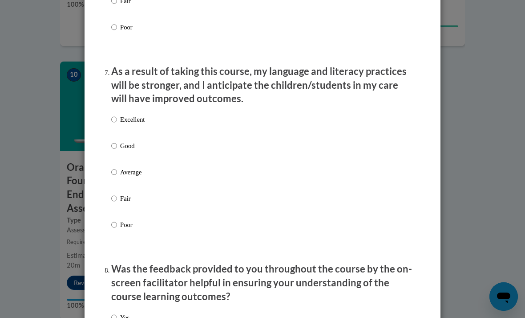
click at [117, 114] on input "Excellent" at bounding box center [114, 119] width 6 height 10
radio input "true"
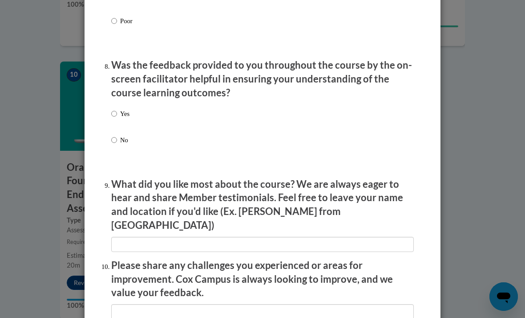
scroll to position [1341, 0]
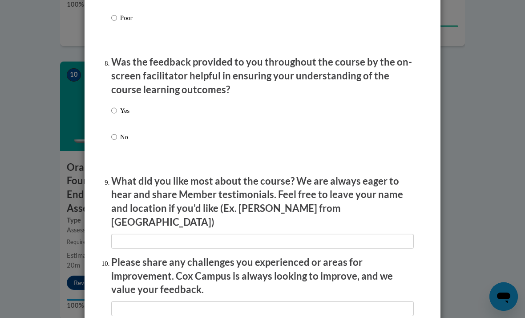
click at [117, 106] on input "Yes" at bounding box center [114, 111] width 6 height 10
radio input "true"
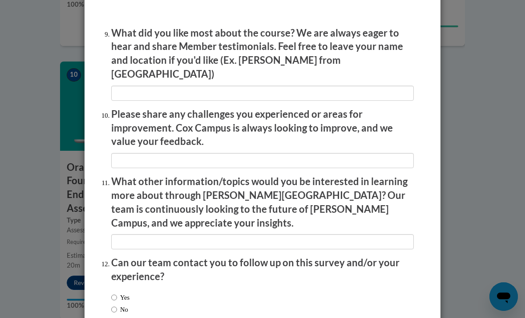
scroll to position [1489, 0]
click at [117, 305] on label "No" at bounding box center [119, 310] width 17 height 10
click at [117, 305] on input "No" at bounding box center [114, 310] width 6 height 10
radio input "true"
